Goal: Task Accomplishment & Management: Use online tool/utility

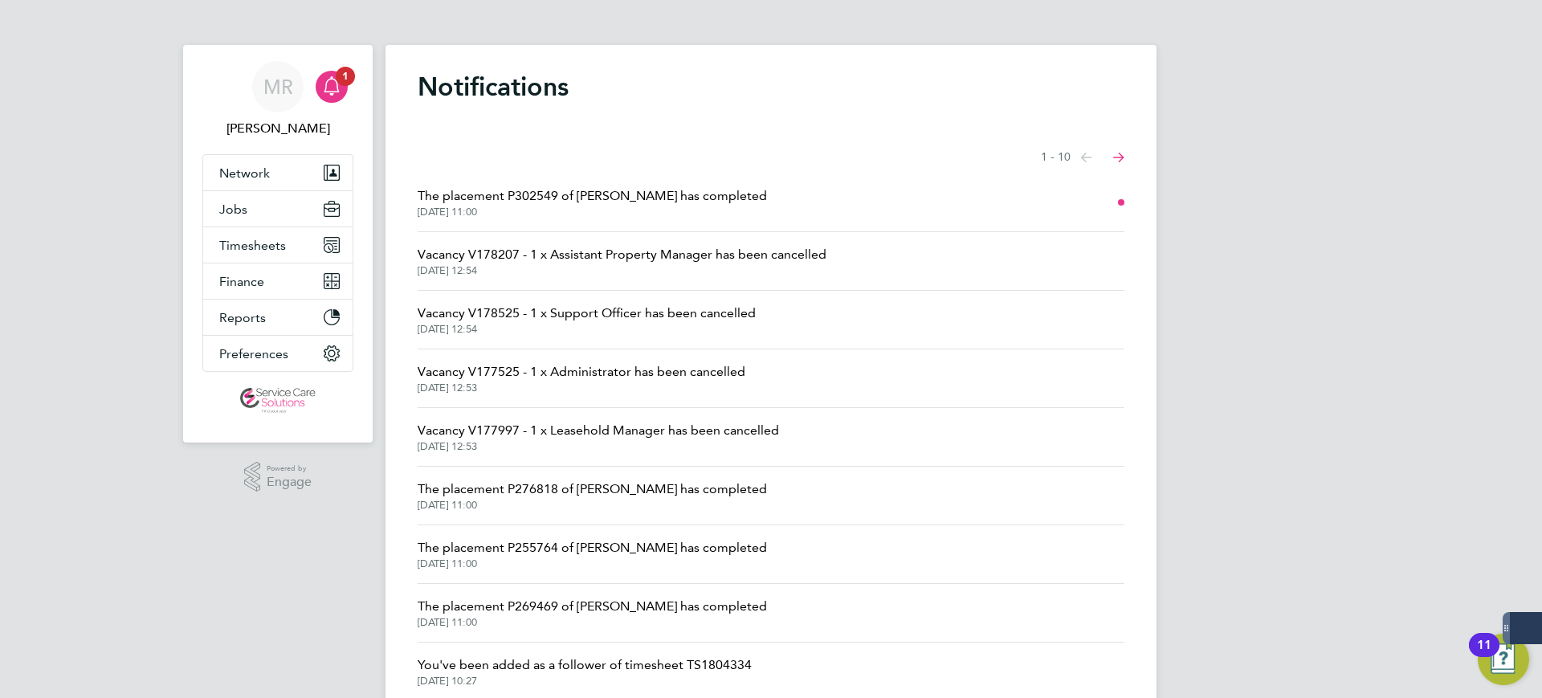
click at [1511, 358] on div "[PERSON_NAME] Notifications 1 Applications: Network Team Members Businesses Sit…" at bounding box center [771, 409] width 1542 height 818
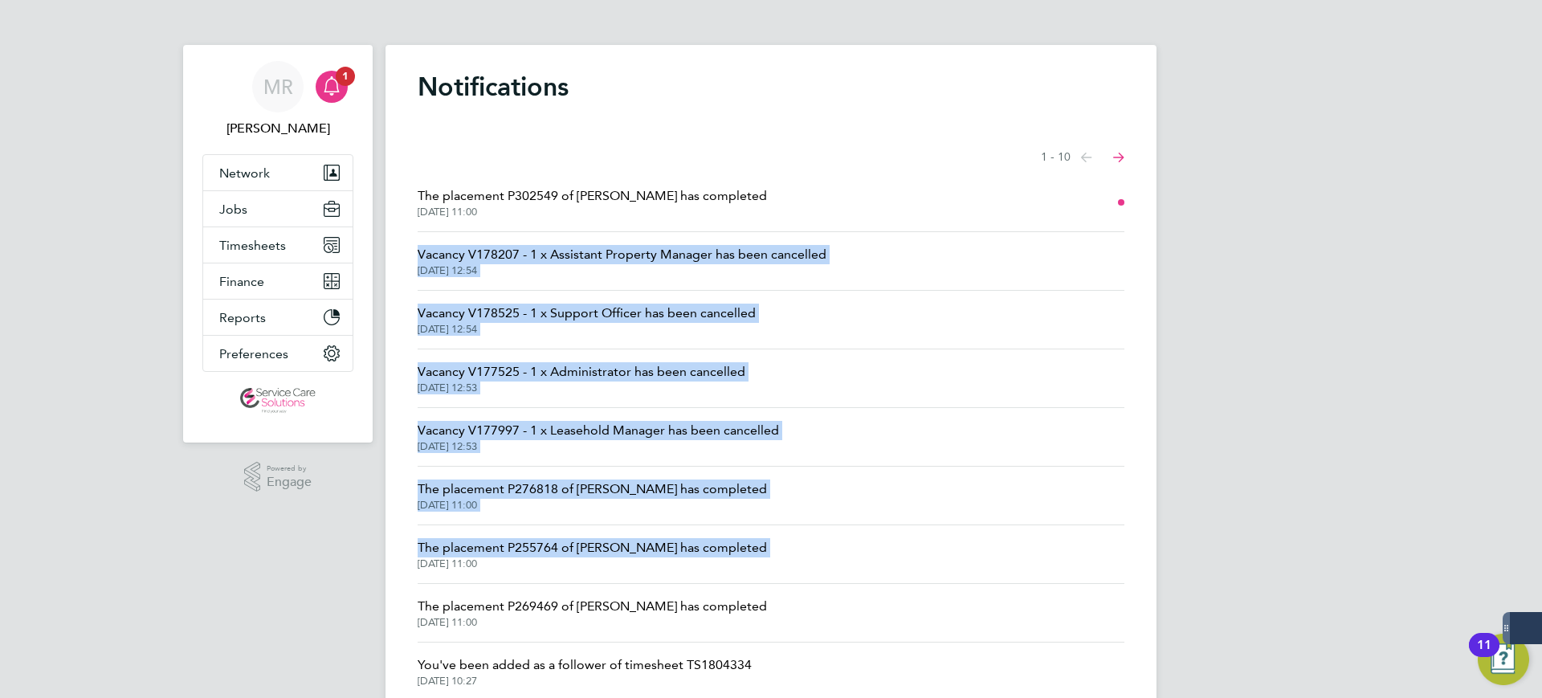
drag, startPoint x: 947, startPoint y: 257, endPoint x: 1539, endPoint y: 209, distance: 594.1
click at [1503, 209] on div "[PERSON_NAME] Notifications 1 Applications: Network Team Members Businesses Sit…" at bounding box center [771, 409] width 1542 height 818
click at [1269, 293] on div "[PERSON_NAME] Notifications 1 Applications: Network Team Members Businesses Sit…" at bounding box center [771, 409] width 1542 height 818
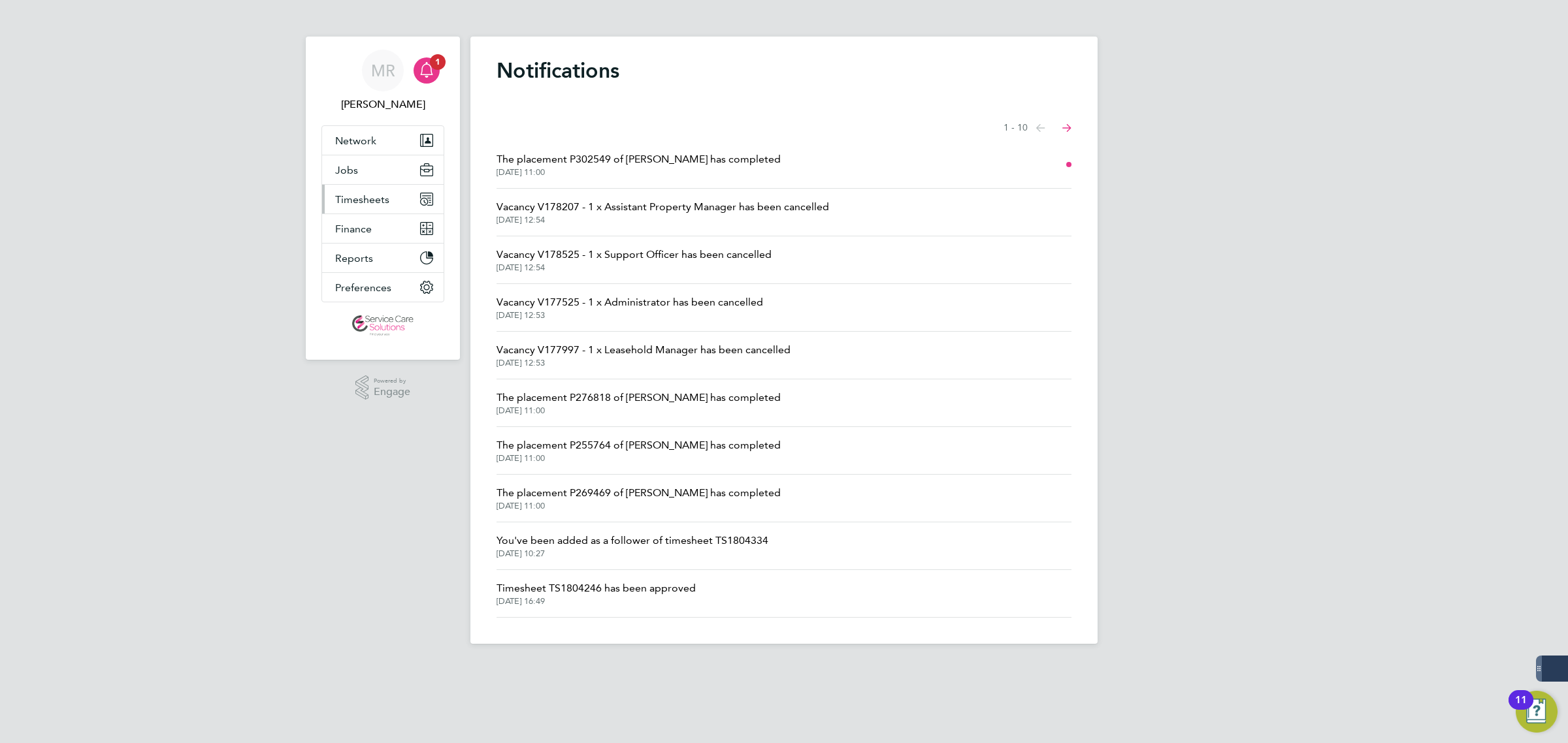
click at [351, 207] on button "Timesheets" at bounding box center [382, 198] width 121 height 28
click at [357, 227] on link "Timesheets" at bounding box center [362, 230] width 54 height 12
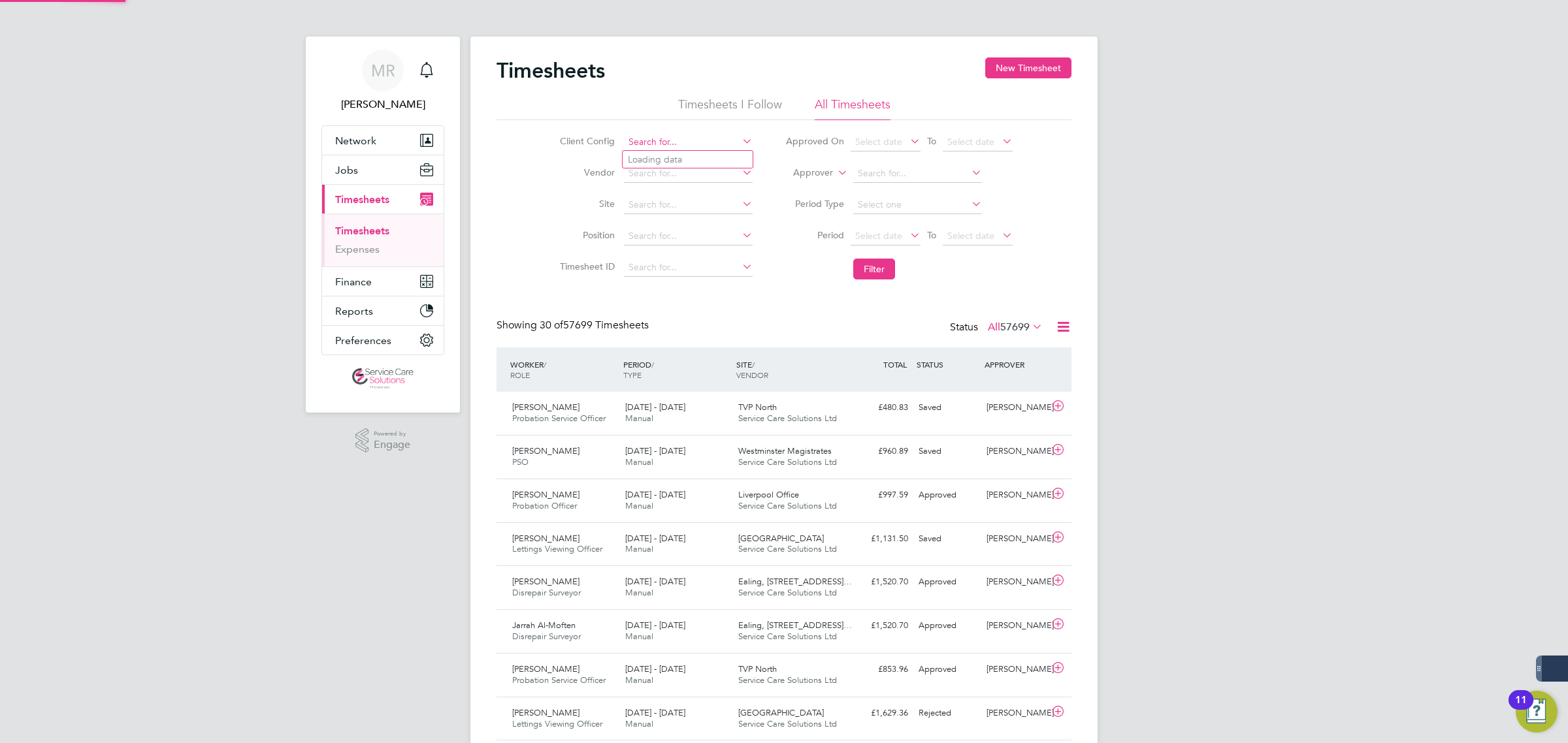
click at [666, 142] on input at bounding box center [688, 142] width 128 height 18
click at [687, 178] on li "Swan Housing Association Limited" at bounding box center [699, 177] width 152 height 18
type input "Swan Housing Association Limited"
click at [871, 267] on button "Filter" at bounding box center [873, 269] width 41 height 21
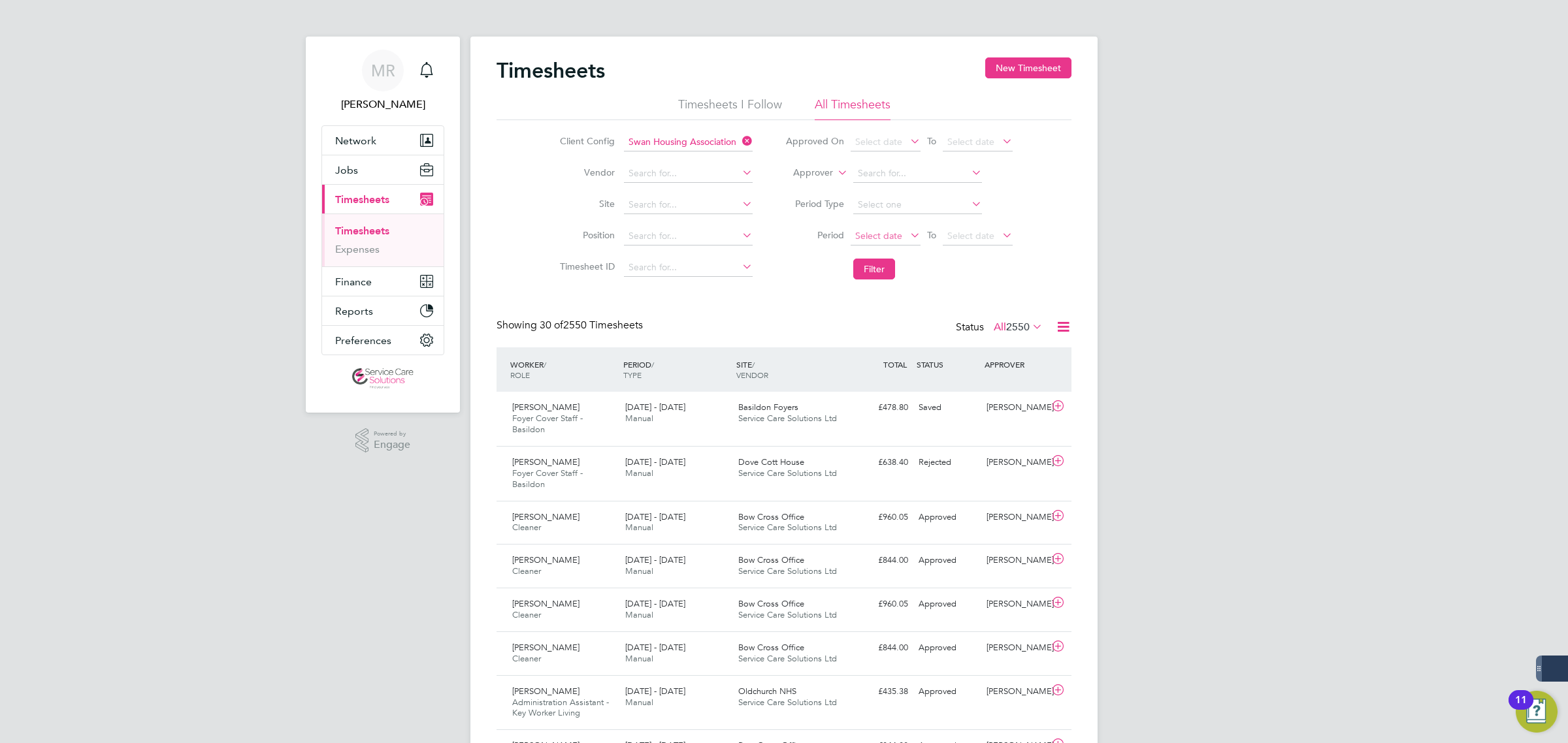
click at [899, 238] on span "Select date" at bounding box center [879, 236] width 47 height 11
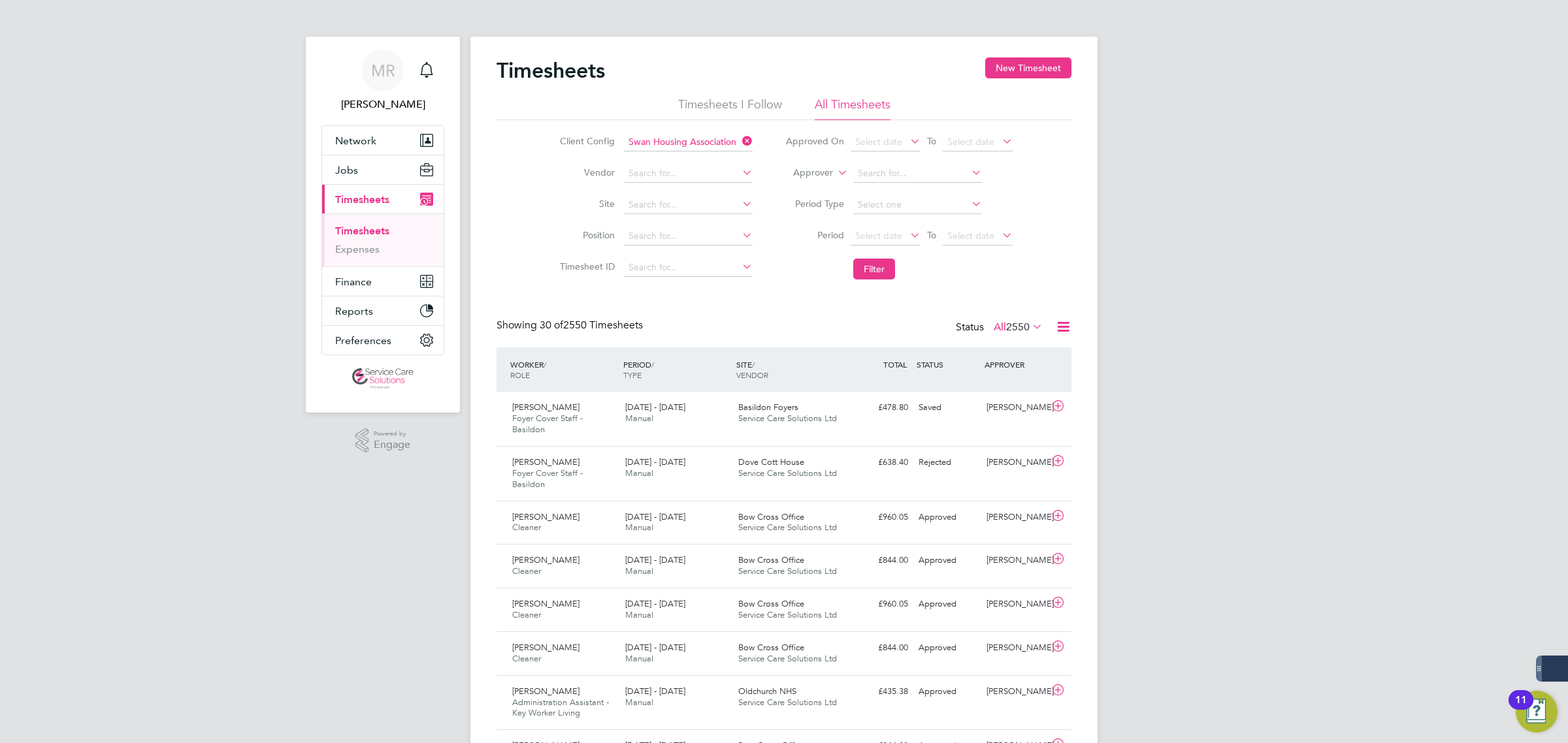
click at [1061, 328] on icon at bounding box center [1063, 327] width 16 height 16
click at [739, 141] on icon at bounding box center [739, 141] width 0 height 18
click at [729, 142] on input at bounding box center [688, 142] width 128 height 18
type input "southern"
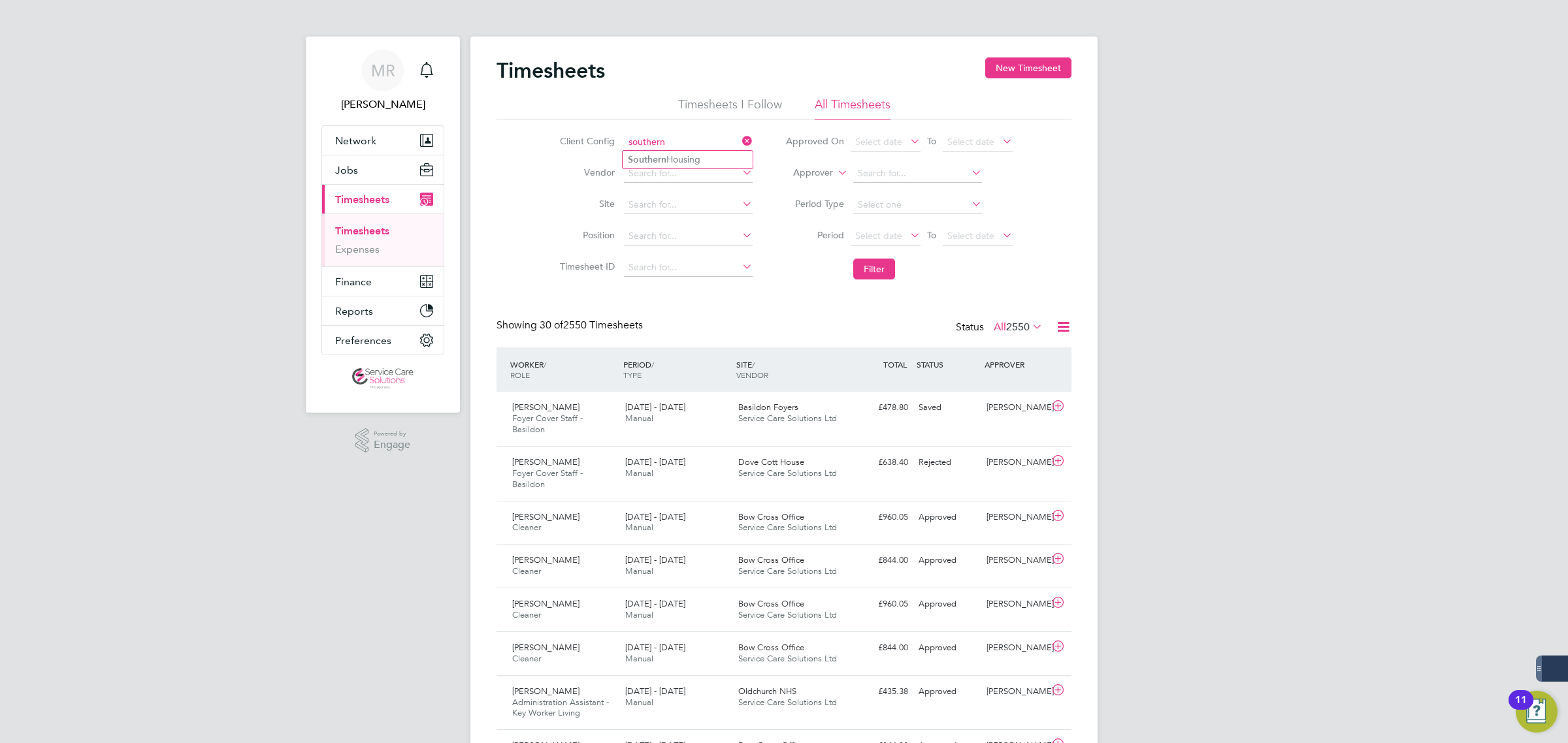
click at [716, 169] on ul "Southern Housing" at bounding box center [687, 159] width 131 height 19
click at [710, 161] on li "Vendor" at bounding box center [655, 173] width 229 height 32
drag, startPoint x: 651, startPoint y: 111, endPoint x: 658, endPoint y: 134, distance: 24.0
click at [655, 119] on ul "Timesheets I Follow All Timesheets" at bounding box center [784, 108] width 575 height 24
click at [661, 141] on input at bounding box center [688, 142] width 128 height 18
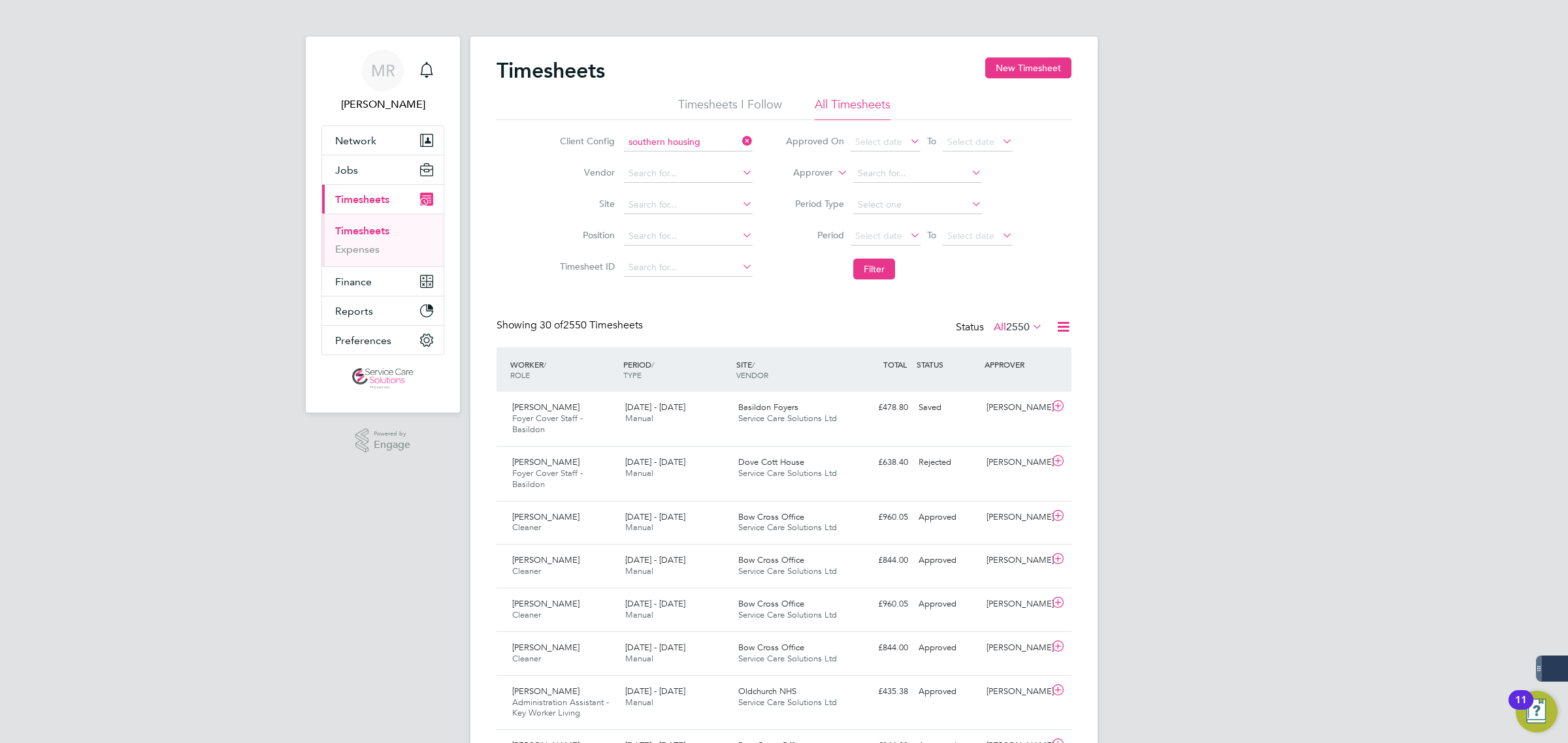
click at [723, 155] on li "Southern Housing" at bounding box center [688, 160] width 130 height 18
type input "Southern Housing"
drag, startPoint x: 859, startPoint y: 266, endPoint x: 856, endPoint y: 272, distance: 6.7
click at [860, 267] on button "Filter" at bounding box center [873, 269] width 41 height 21
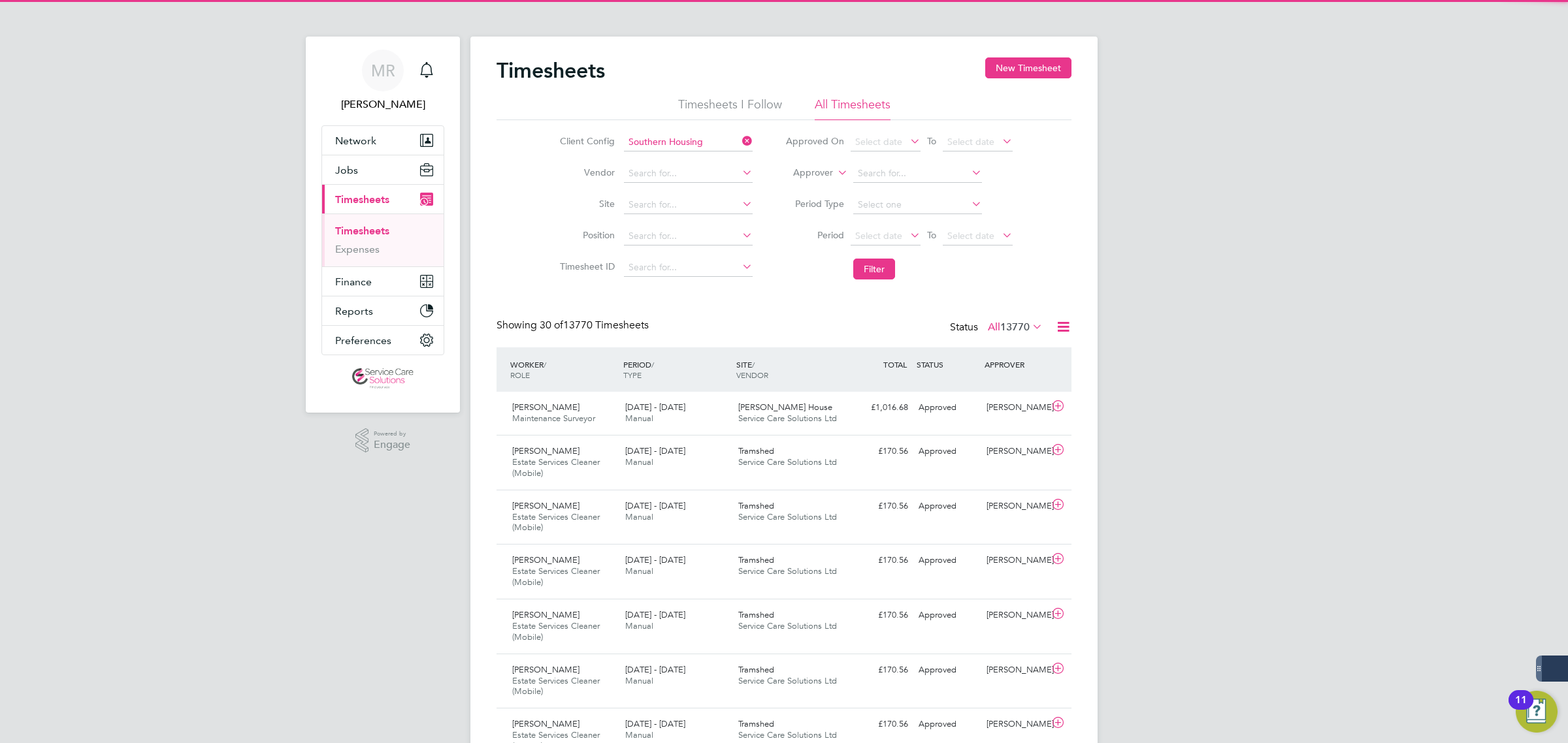
scroll to position [44, 113]
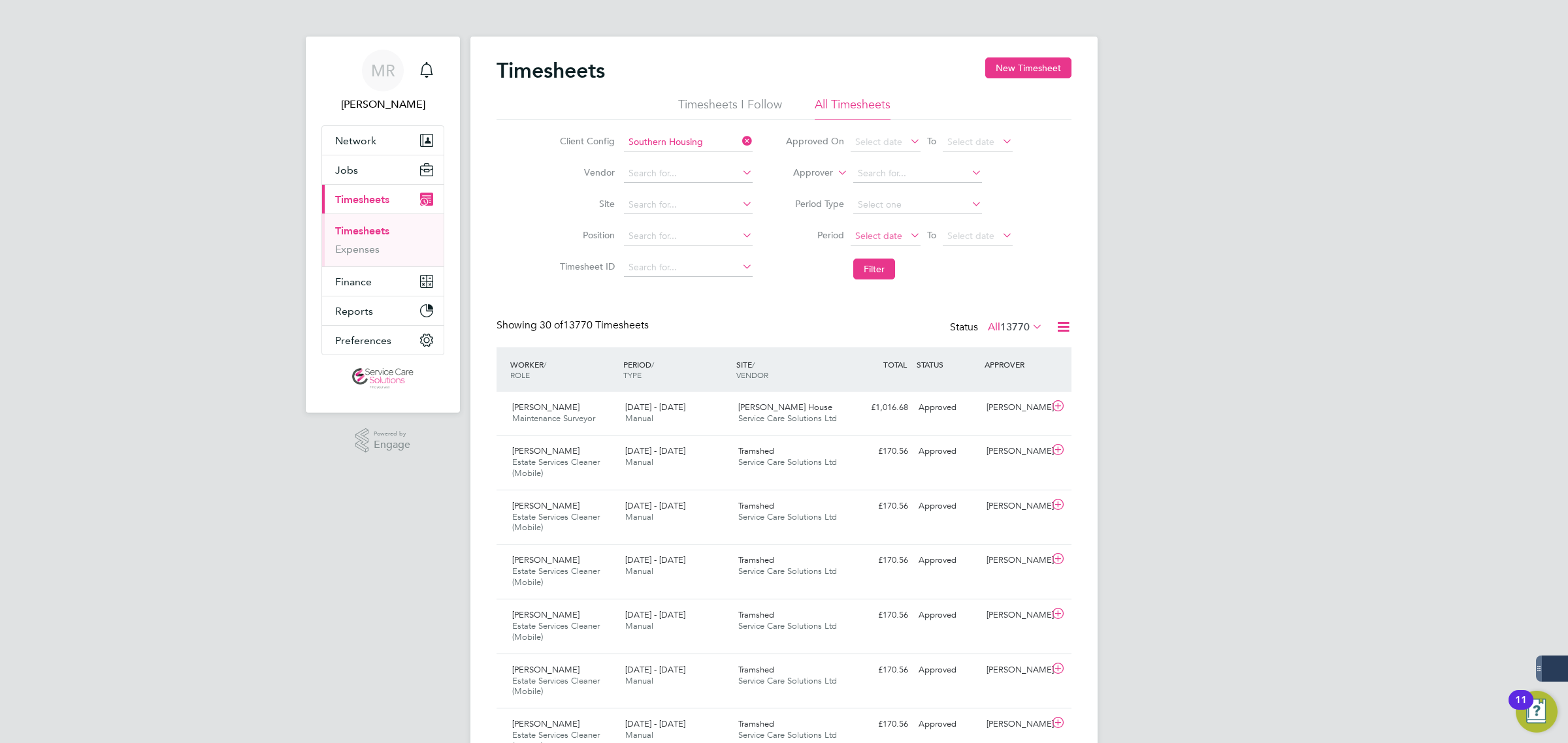
click at [864, 232] on span "Select date" at bounding box center [879, 236] width 47 height 11
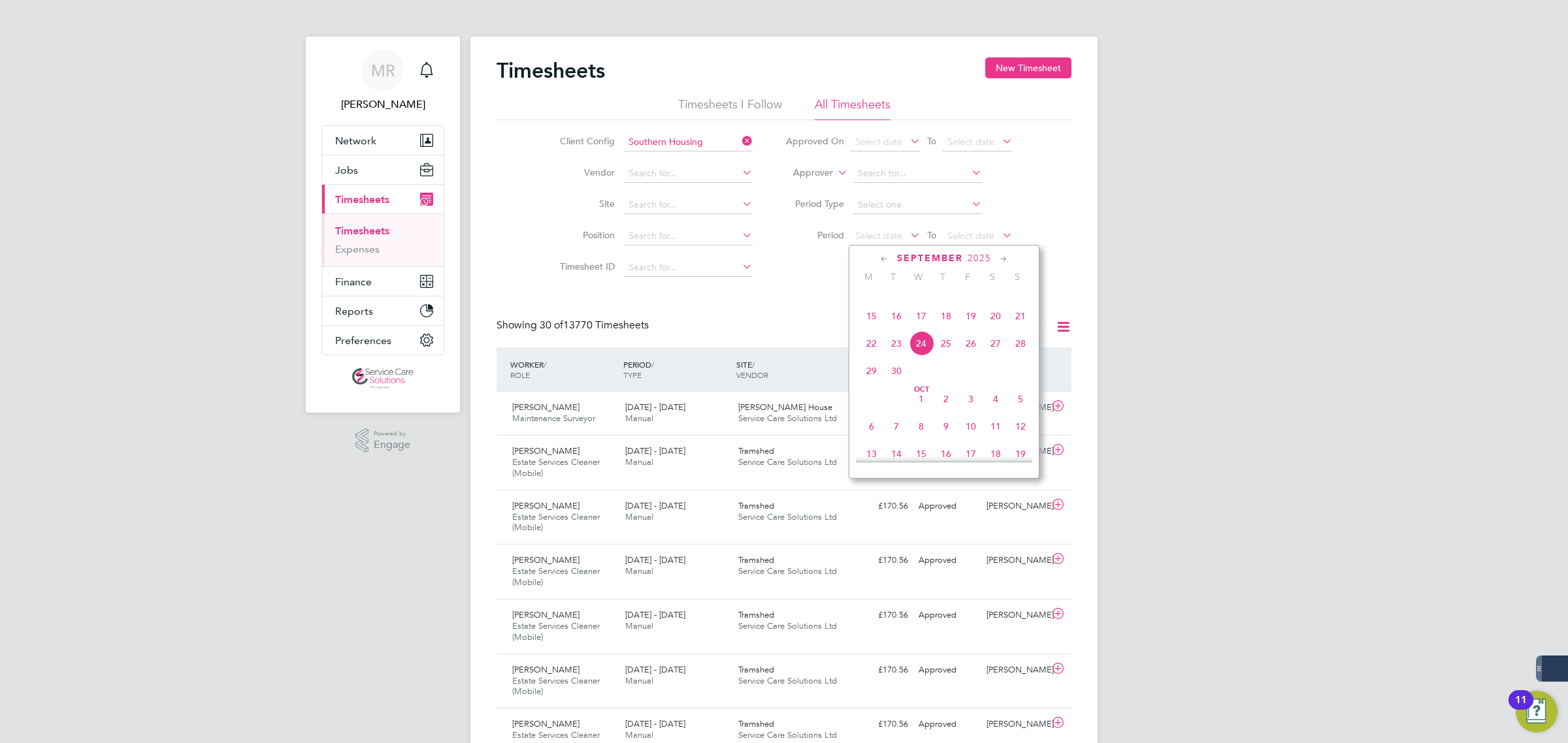
click at [894, 255] on div "[DATE]" at bounding box center [943, 258] width 176 height 12
click at [920, 258] on span "September" at bounding box center [930, 259] width 66 height 11
click at [985, 258] on span "2025" at bounding box center [979, 259] width 24 height 11
click at [983, 259] on span "2025" at bounding box center [979, 259] width 24 height 11
click at [978, 259] on span "2025" at bounding box center [969, 259] width 24 height 11
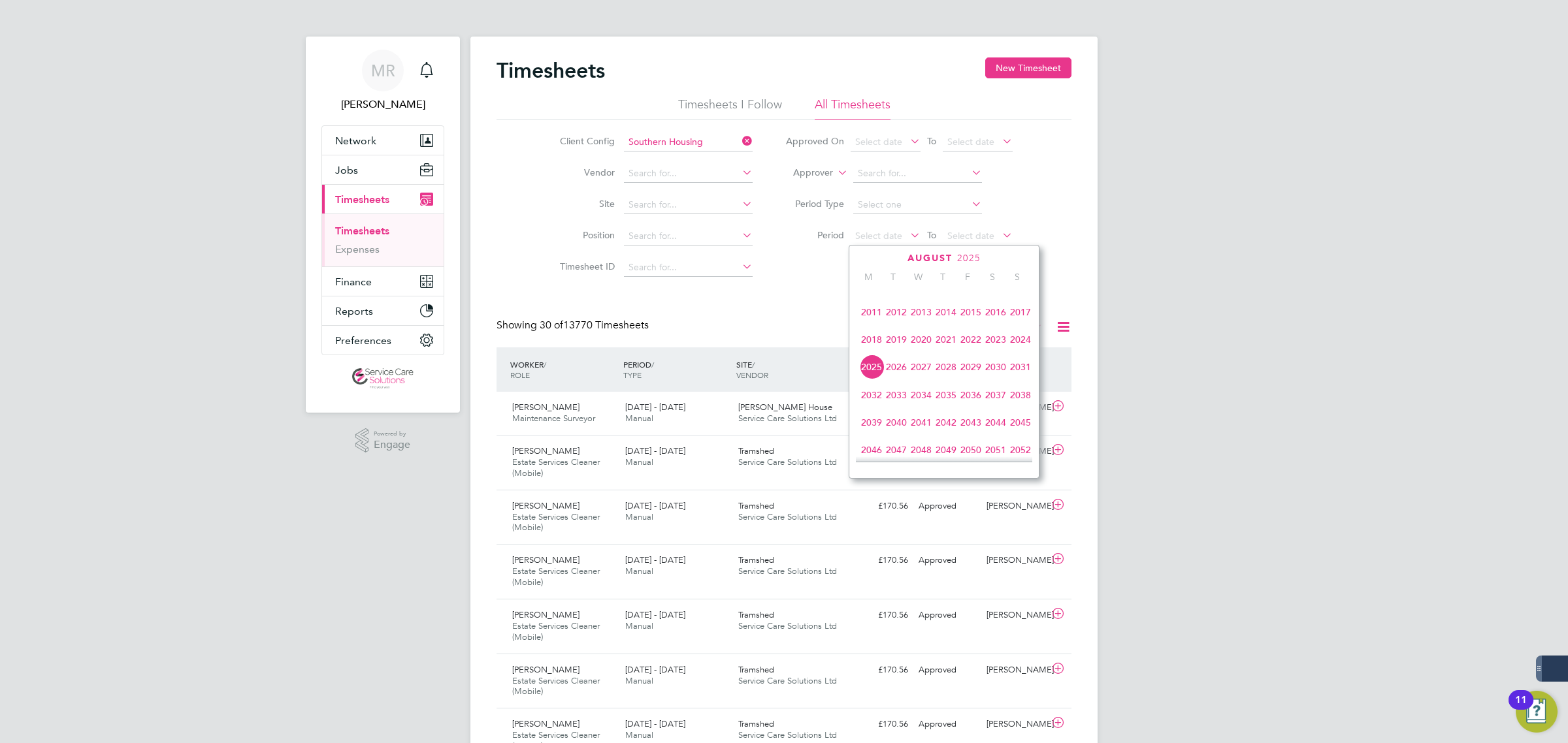
click at [922, 351] on span "2020" at bounding box center [921, 339] width 25 height 25
click at [879, 258] on icon at bounding box center [884, 259] width 12 height 15
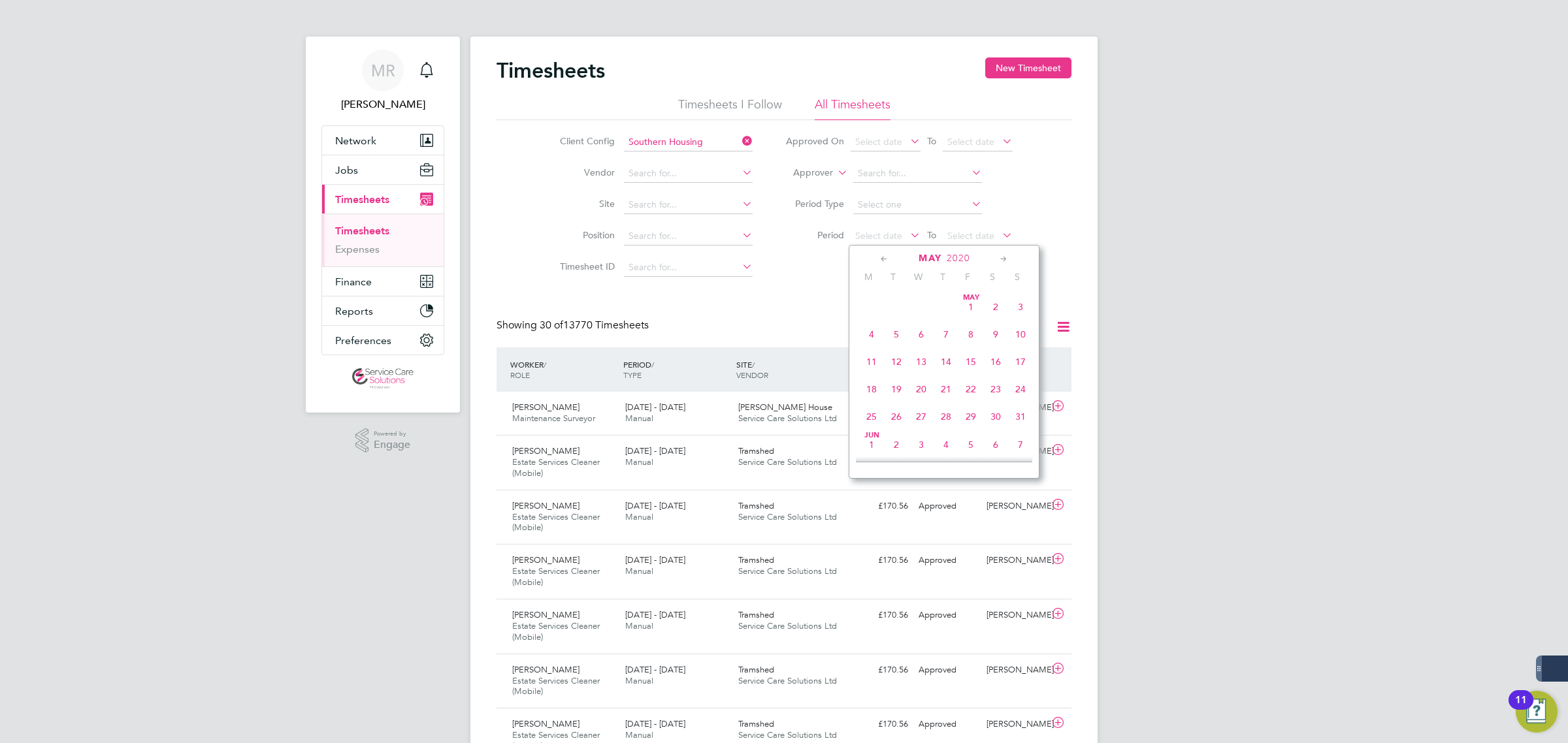
click at [879, 258] on icon at bounding box center [884, 259] width 12 height 15
click at [883, 261] on icon at bounding box center [884, 259] width 12 height 15
click at [870, 440] on span "30" at bounding box center [871, 445] width 25 height 25
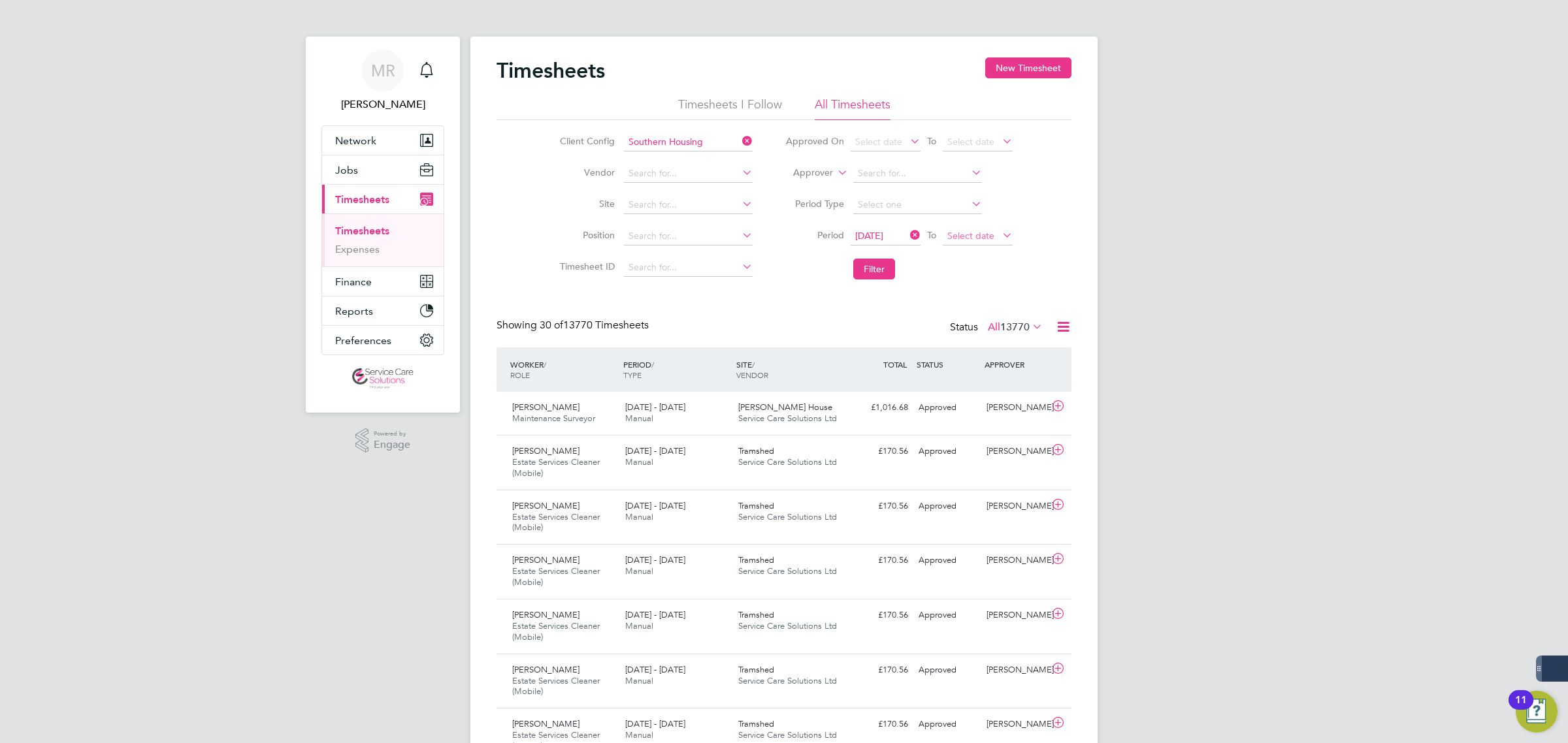
click at [989, 234] on span "Select date" at bounding box center [971, 236] width 47 height 11
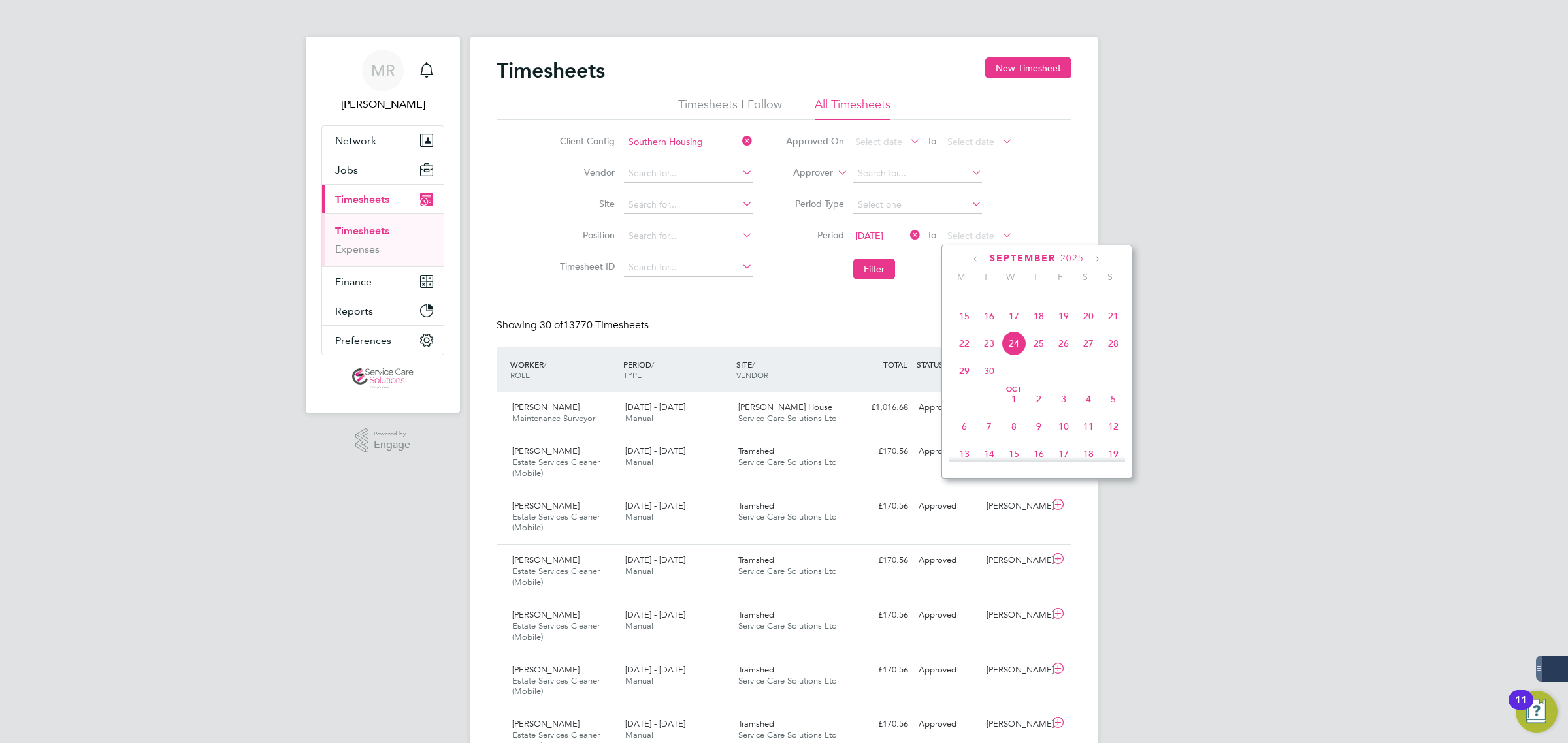
click at [1067, 254] on span "2025" at bounding box center [1072, 259] width 24 height 11
click at [1042, 351] on span "2021" at bounding box center [1039, 339] width 25 height 25
click at [977, 259] on icon at bounding box center [977, 259] width 12 height 15
click at [977, 259] on icon at bounding box center [977, 259] width 12 height 15
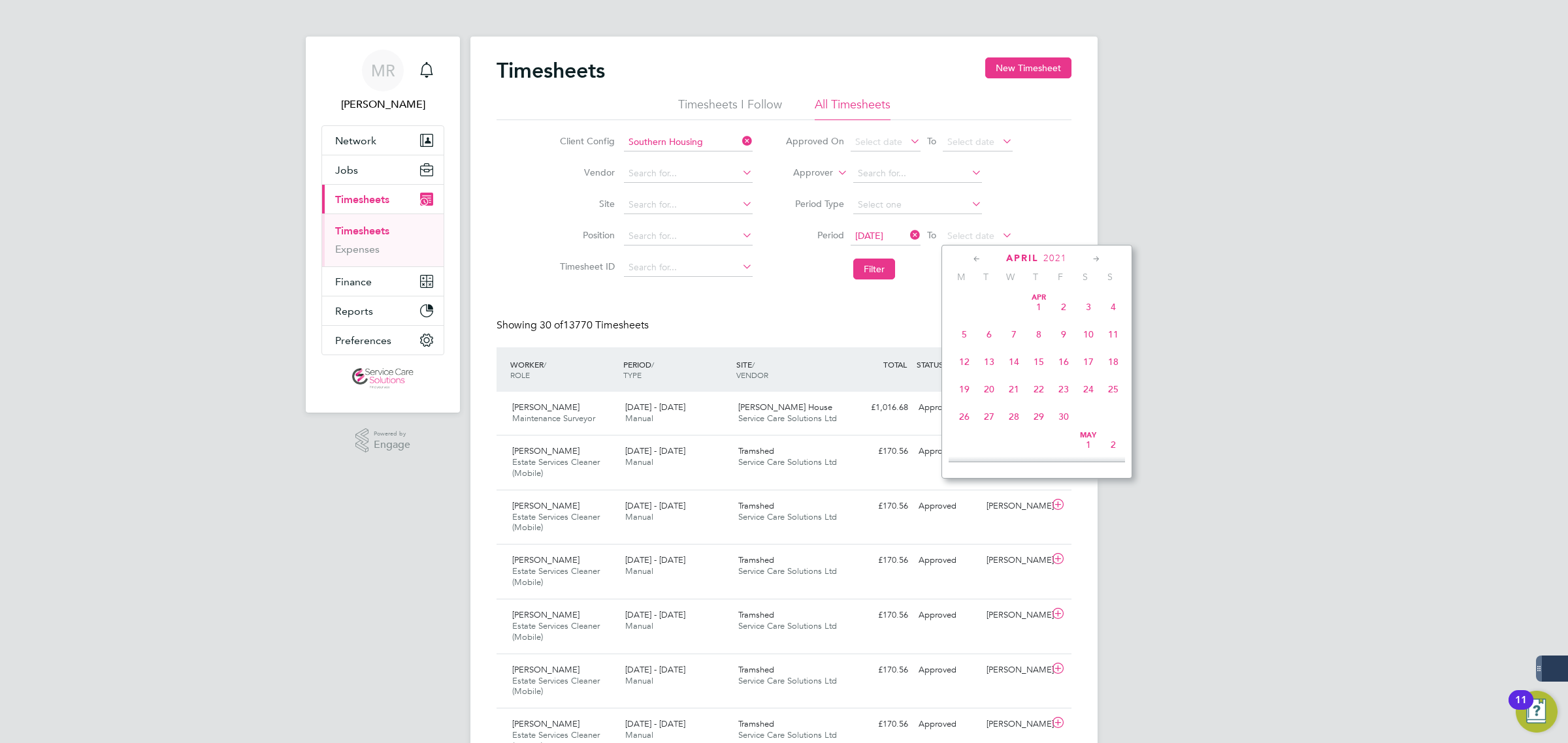
click at [977, 261] on icon at bounding box center [977, 259] width 12 height 15
click at [1062, 445] on span "2" at bounding box center [1064, 445] width 25 height 25
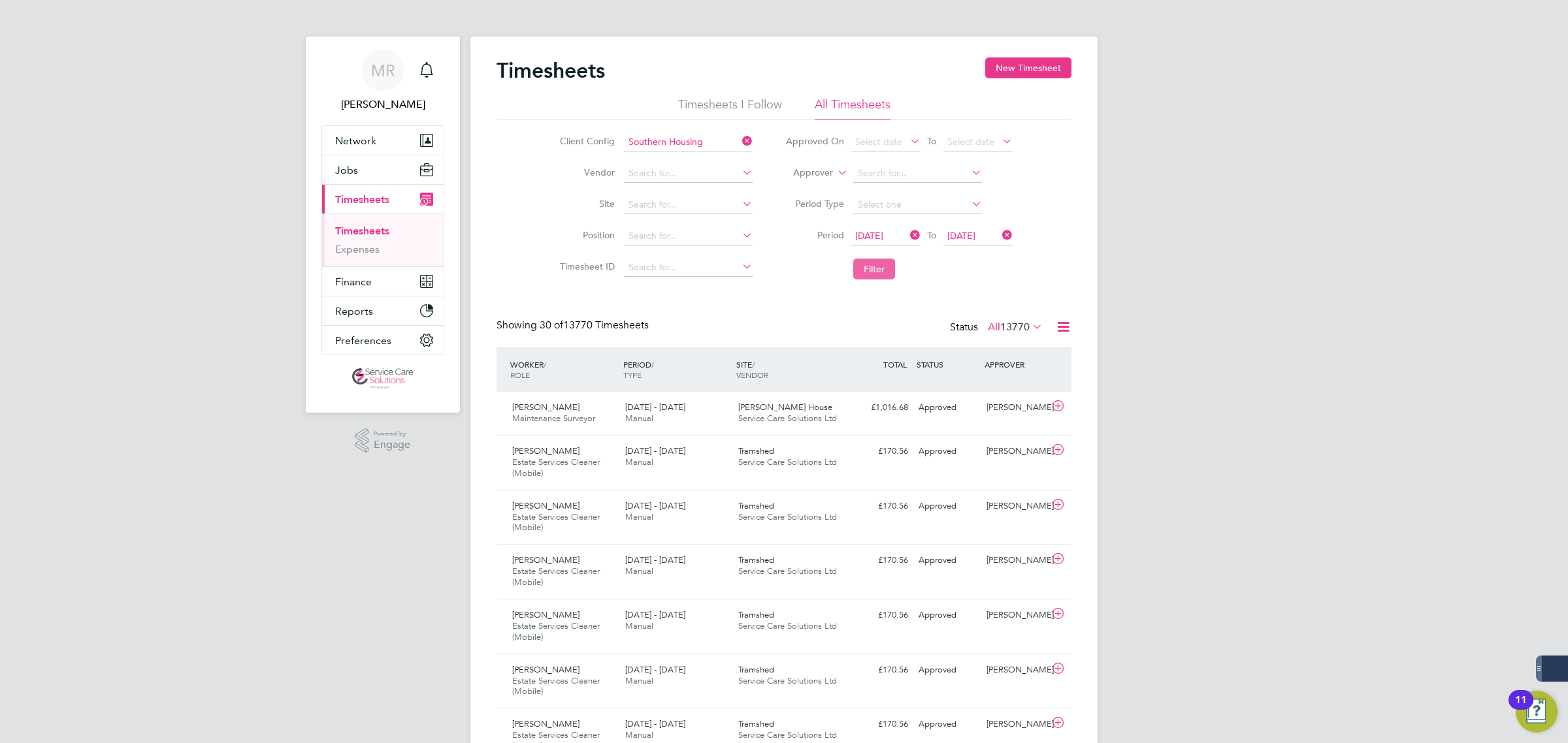
click at [876, 271] on button "Filter" at bounding box center [873, 269] width 41 height 21
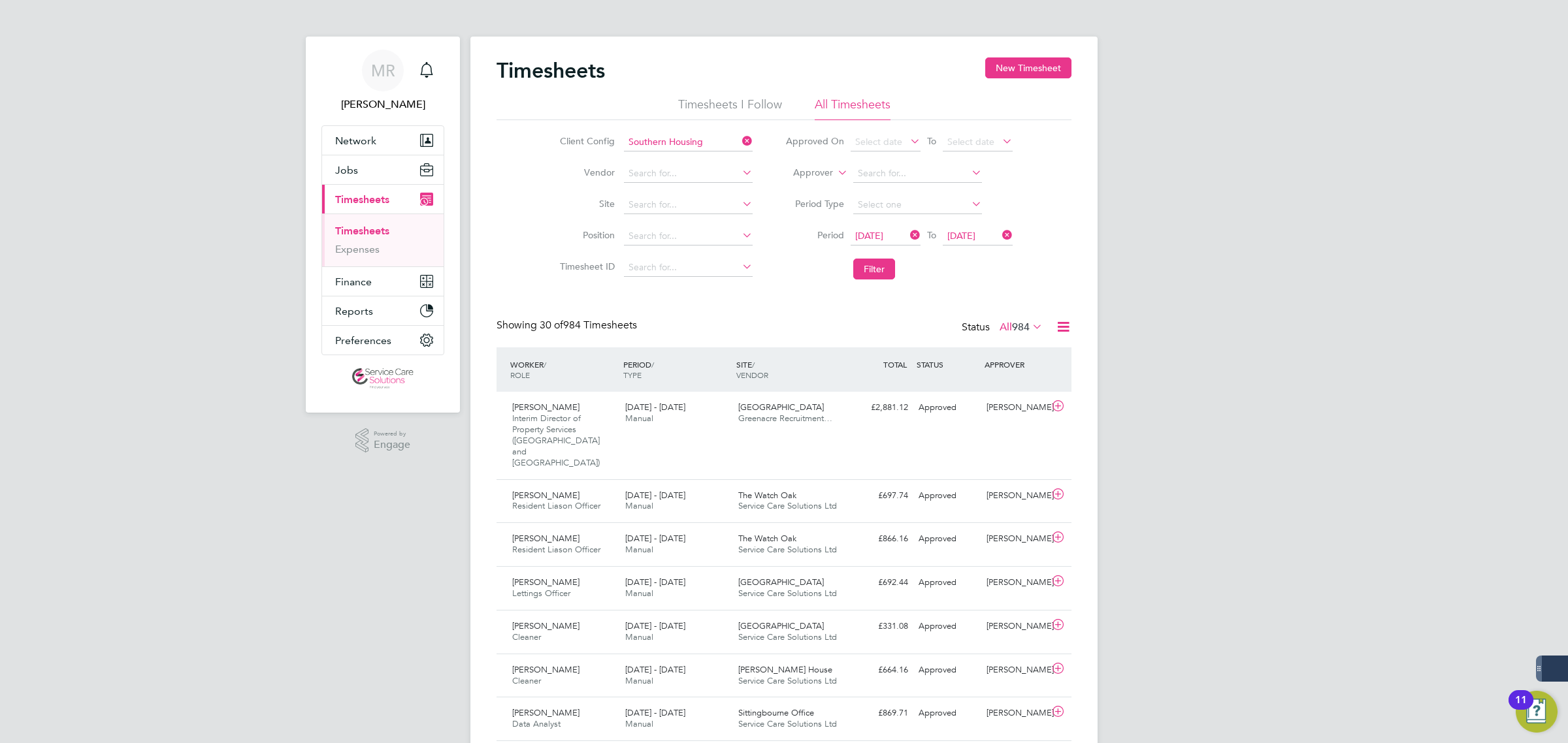
click at [1066, 331] on icon at bounding box center [1063, 327] width 16 height 16
click at [998, 380] on li "Download Timesheets Report" at bounding box center [982, 384] width 173 height 18
